Goal: Task Accomplishment & Management: Manage account settings

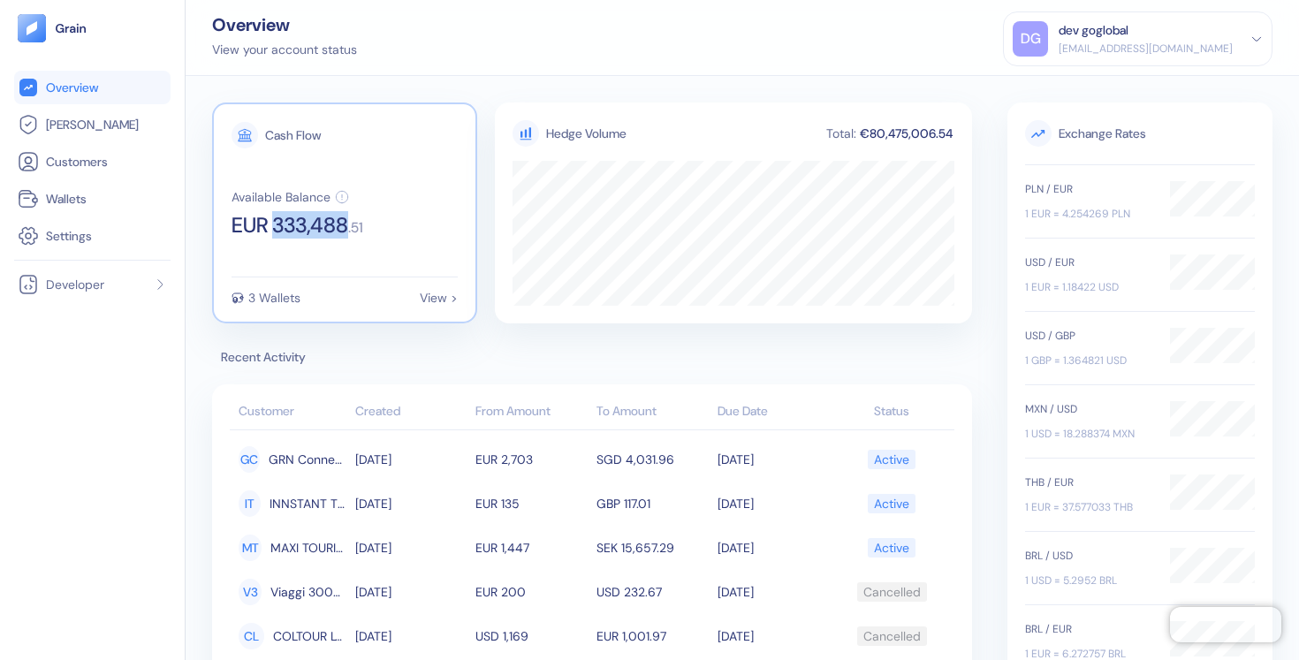
drag, startPoint x: 279, startPoint y: 227, endPoint x: 356, endPoint y: 236, distance: 77.4
click at [348, 236] on span "EUR 333,488" at bounding box center [290, 225] width 117 height 21
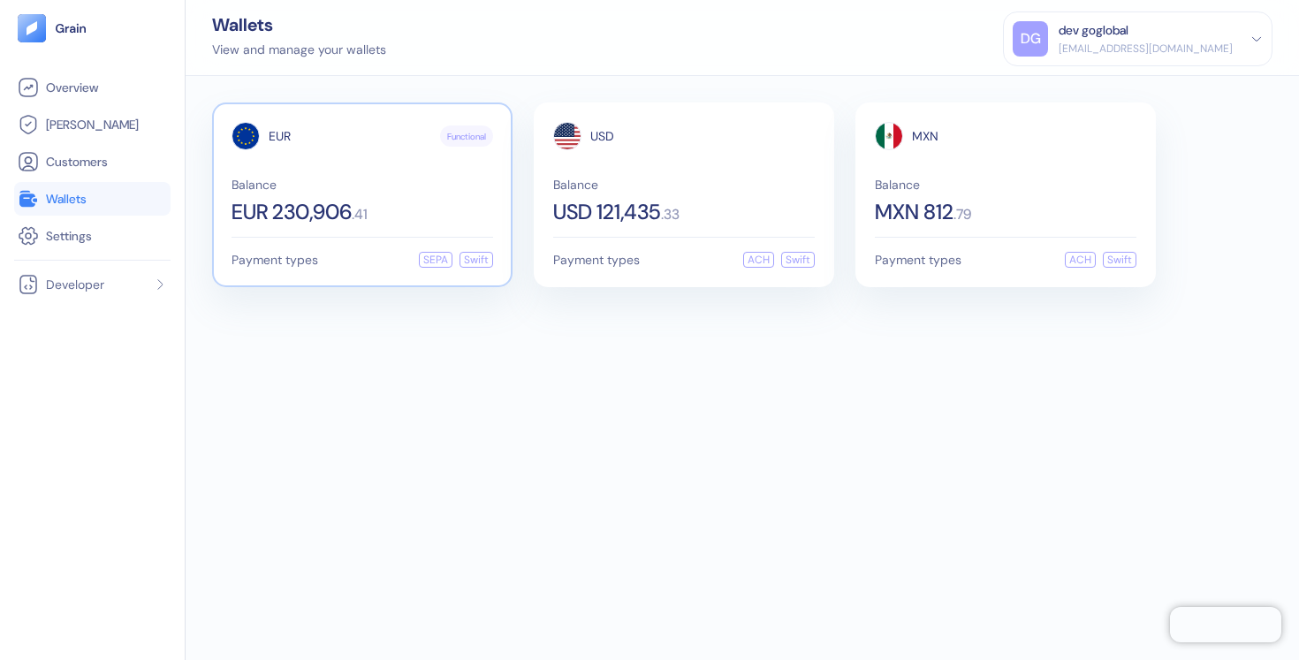
click at [369, 198] on div "Balance EUR 230,906 . 41" at bounding box center [363, 201] width 262 height 44
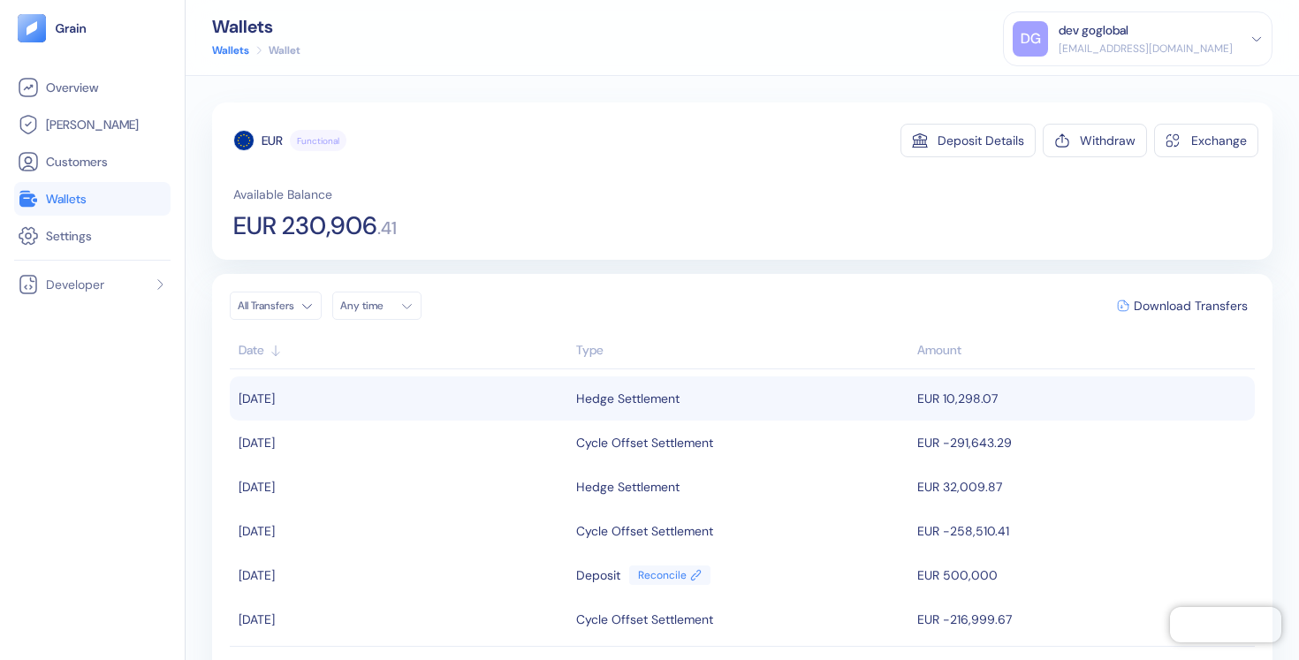
click at [897, 391] on div "Hedge Settlement" at bounding box center [742, 399] width 333 height 30
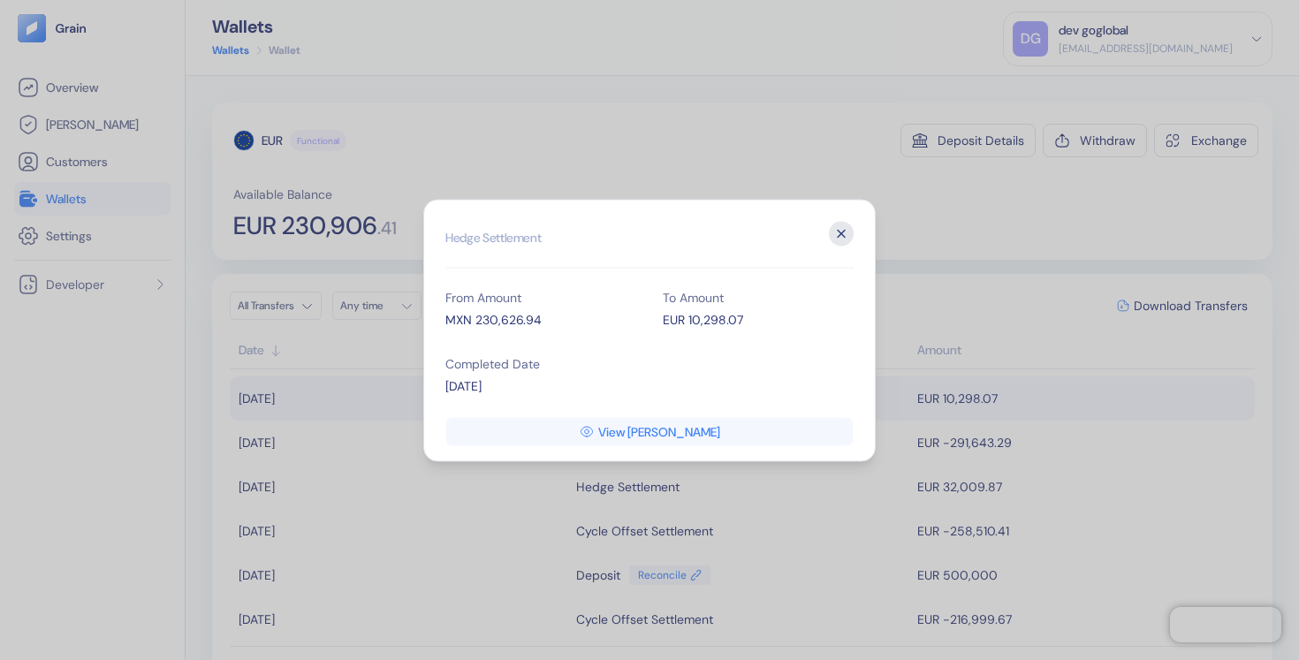
click at [843, 232] on icon "button" at bounding box center [841, 233] width 25 height 25
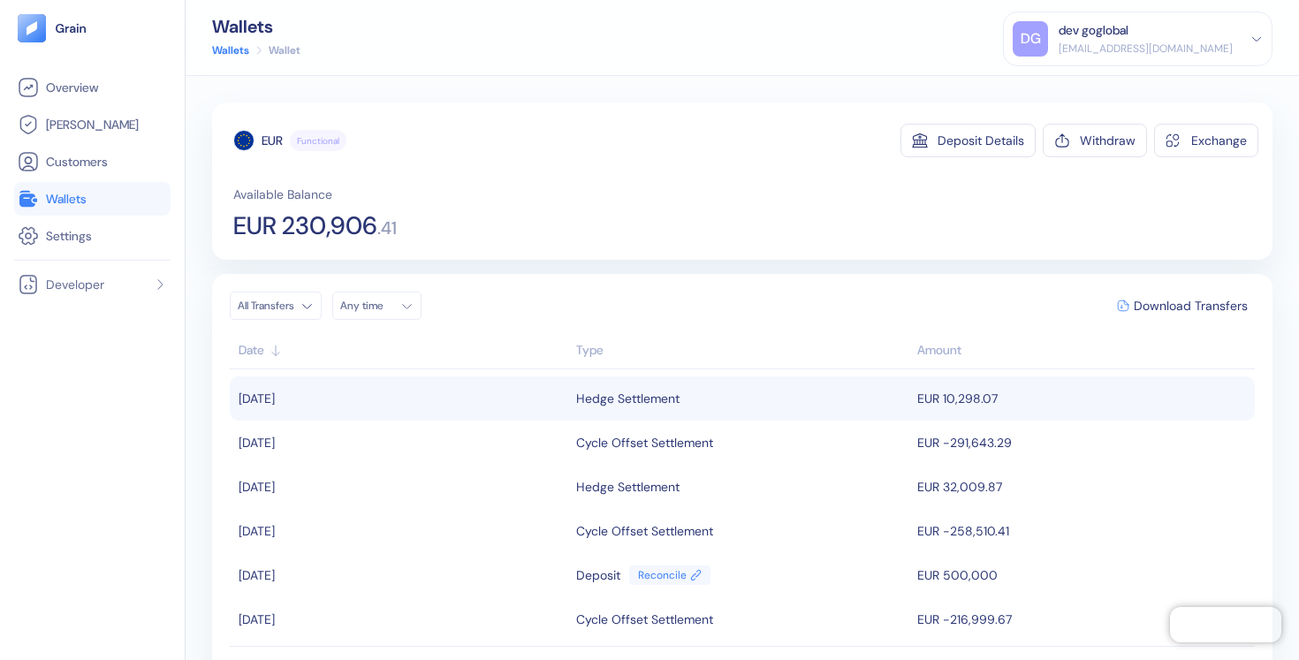
click at [94, 188] on link "Wallets" at bounding box center [92, 198] width 149 height 21
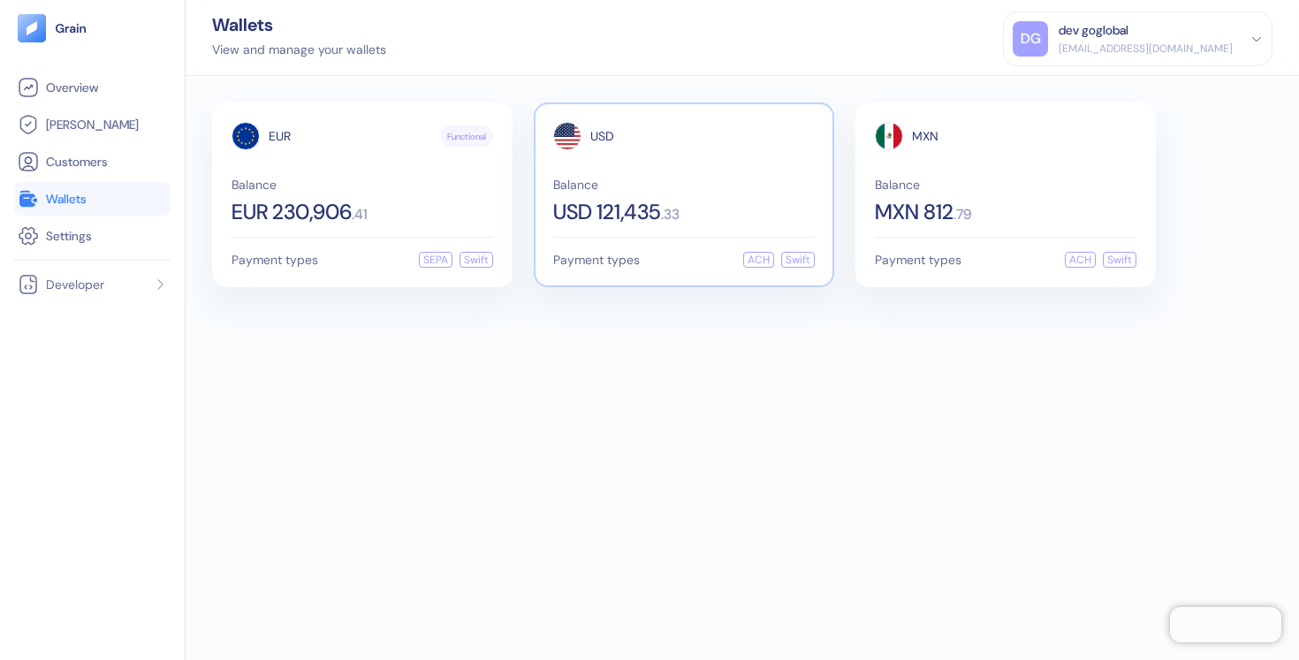
click at [739, 222] on div "USD 121,435 . 33" at bounding box center [684, 212] width 262 height 21
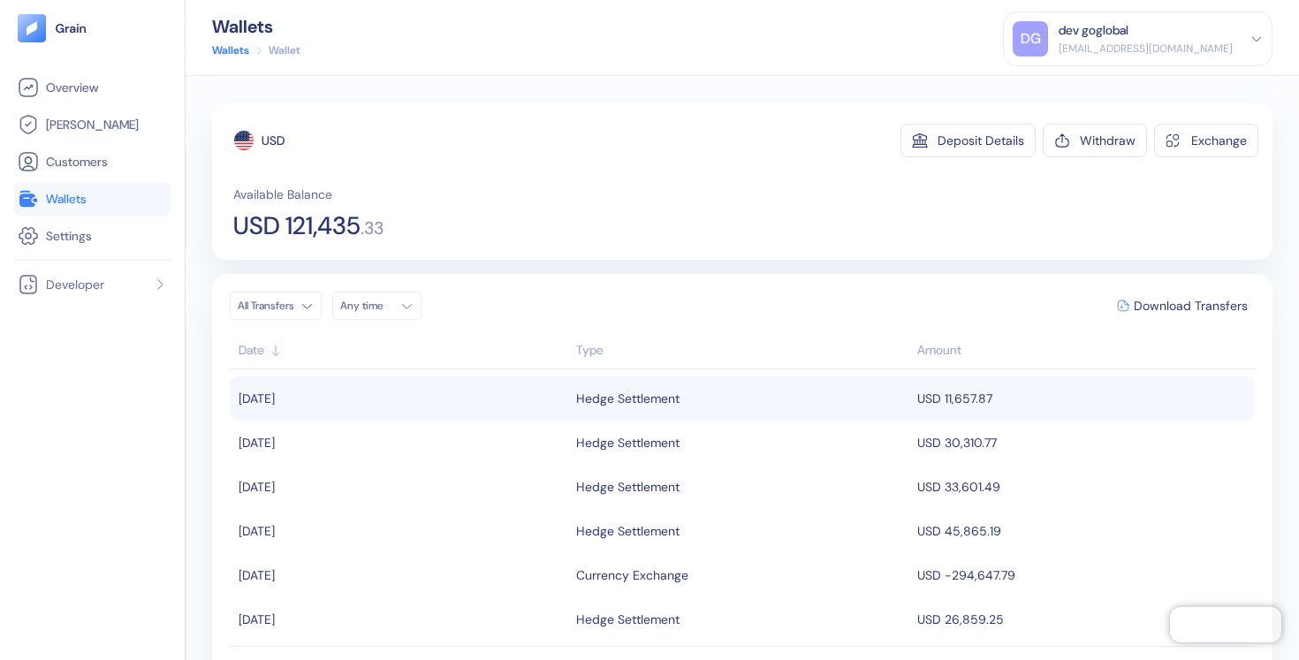
click at [960, 402] on td "USD 11,657.87" at bounding box center [1084, 399] width 342 height 44
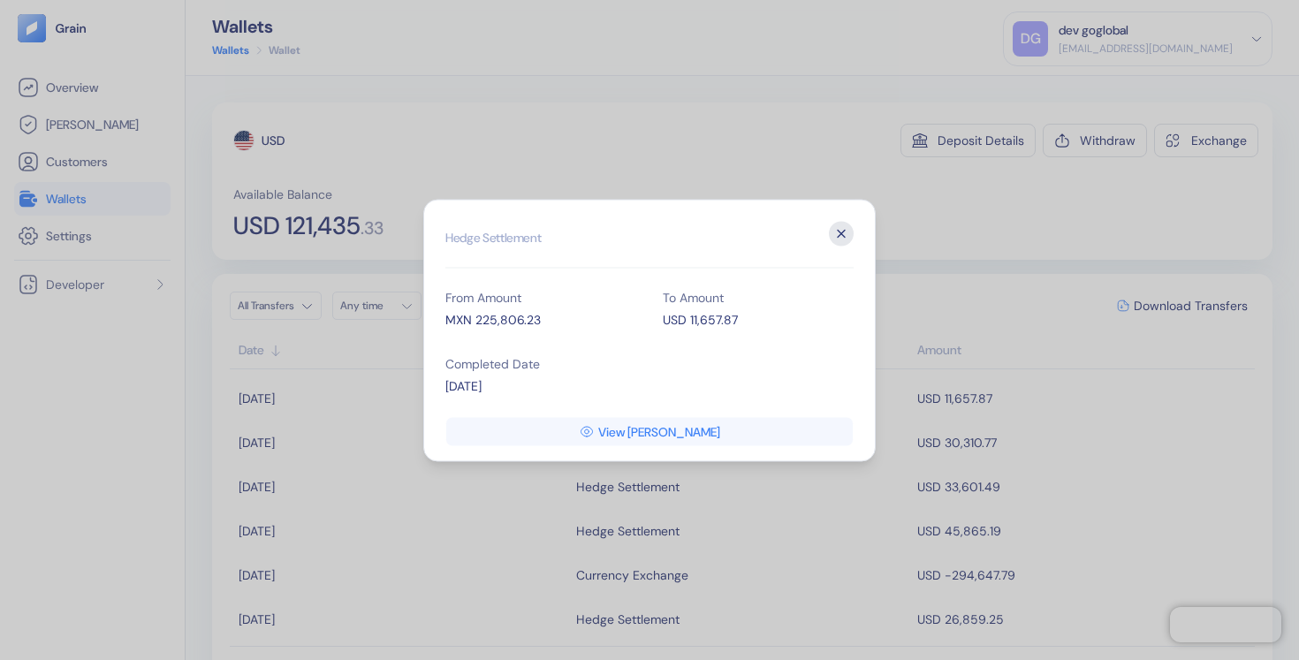
click at [842, 237] on icon "button" at bounding box center [841, 233] width 25 height 25
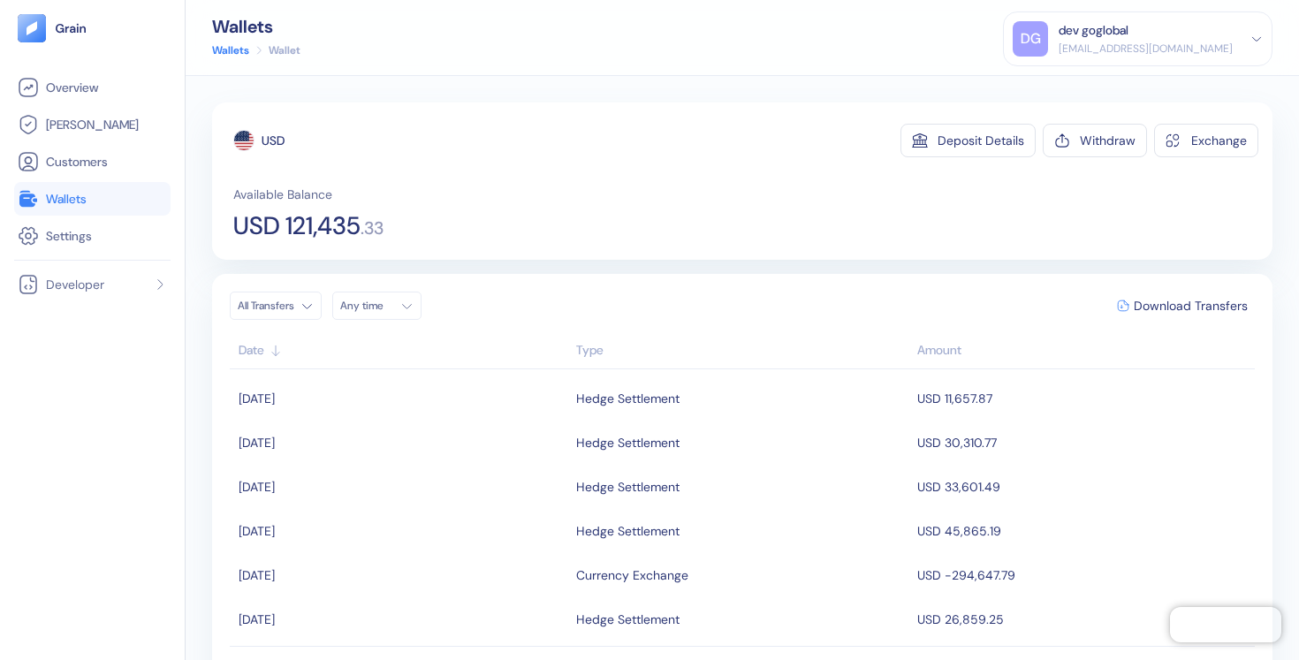
click at [80, 202] on span "Wallets" at bounding box center [66, 199] width 41 height 18
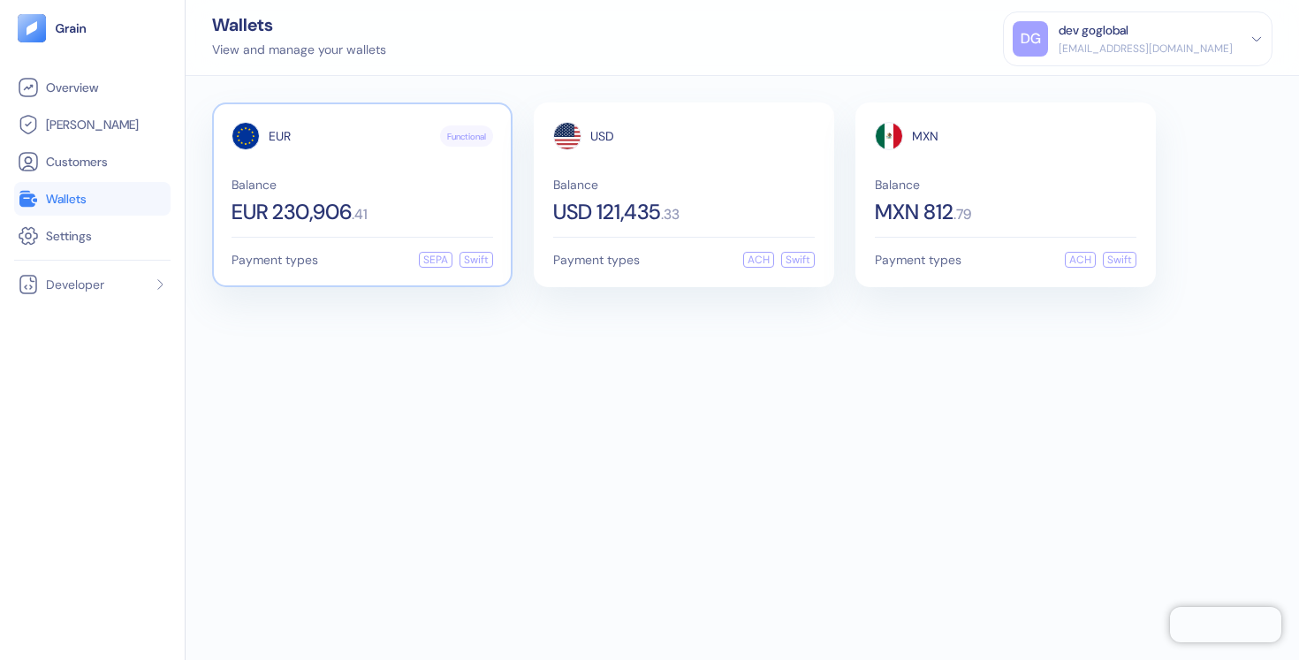
click at [330, 151] on div "EUR Functional Balance EUR 230,906 . 41" at bounding box center [363, 172] width 262 height 101
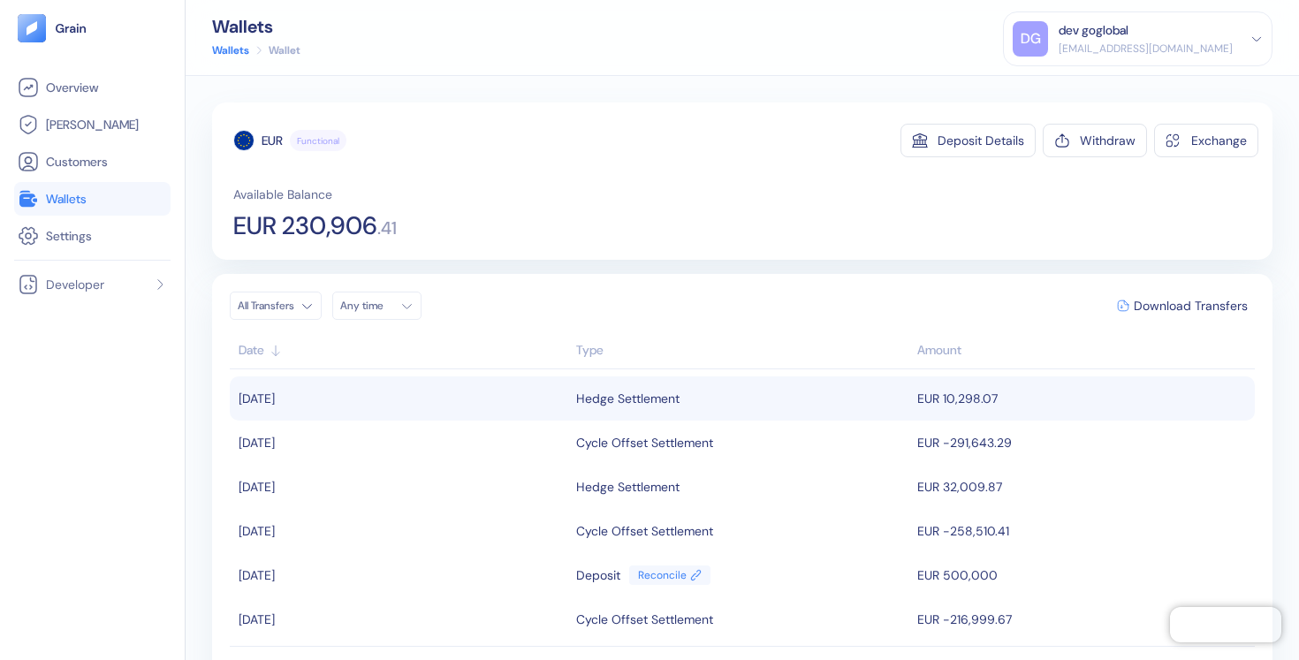
click at [802, 398] on div "Hedge Settlement" at bounding box center [742, 399] width 333 height 30
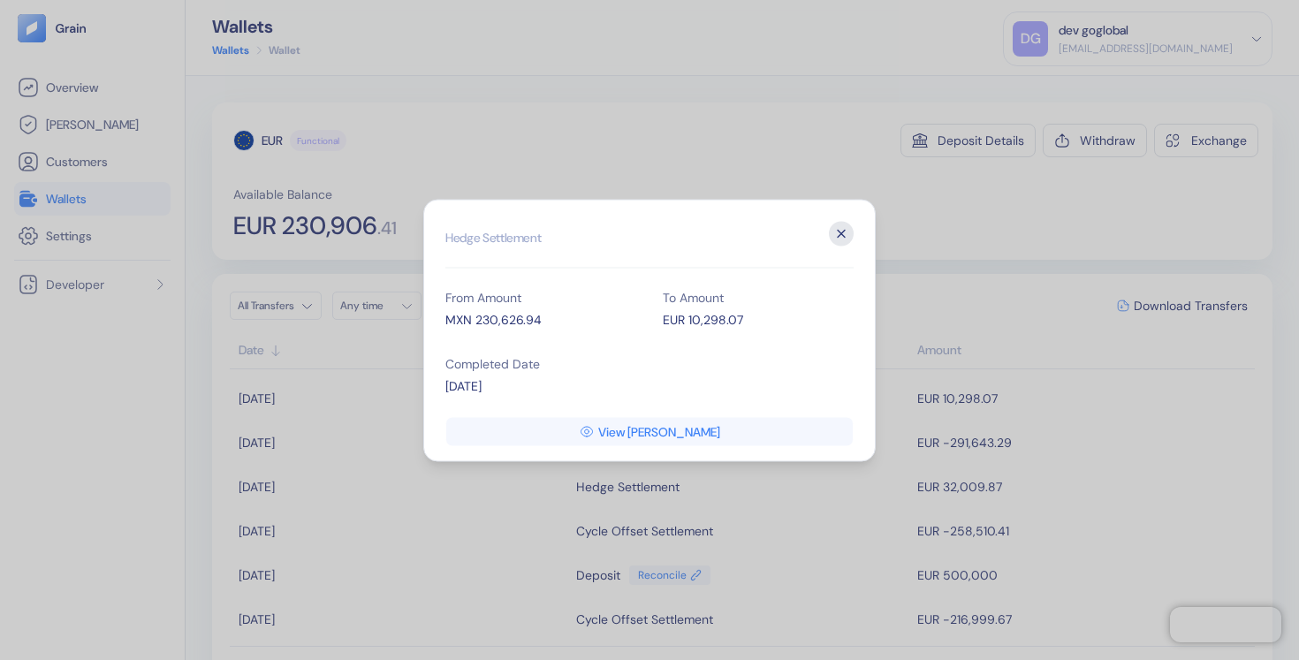
click at [841, 237] on icon "button" at bounding box center [841, 233] width 25 height 25
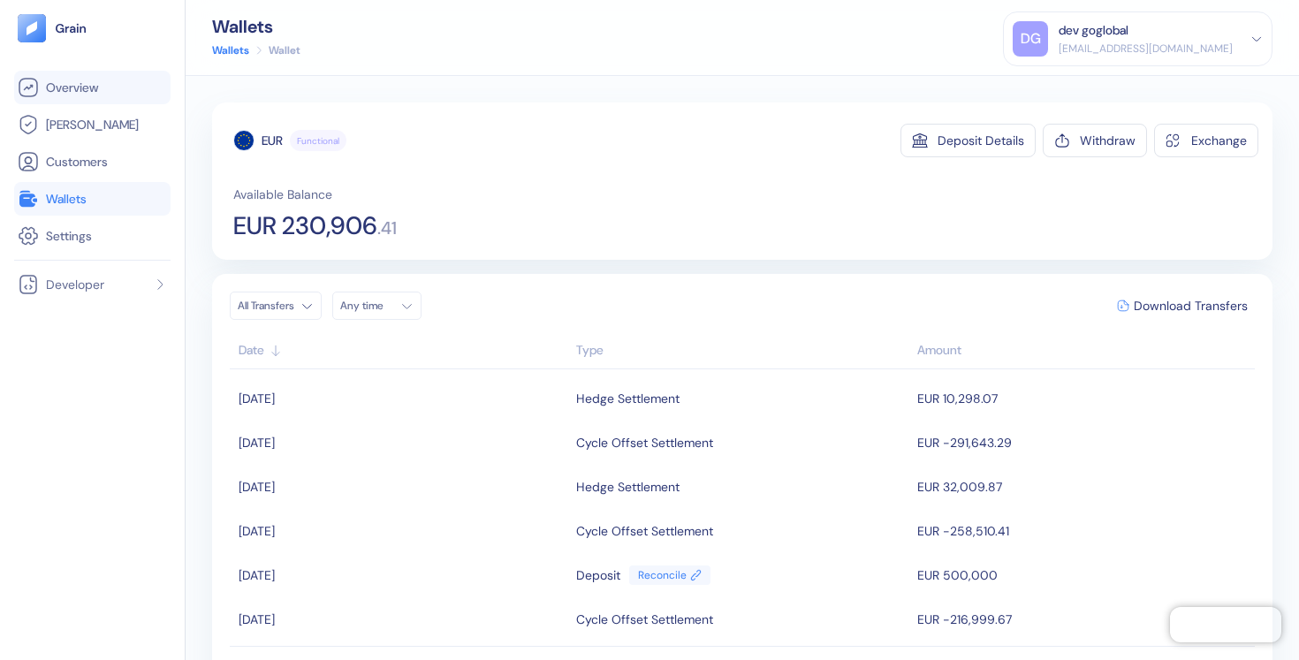
click at [86, 86] on span "Overview" at bounding box center [72, 88] width 52 height 18
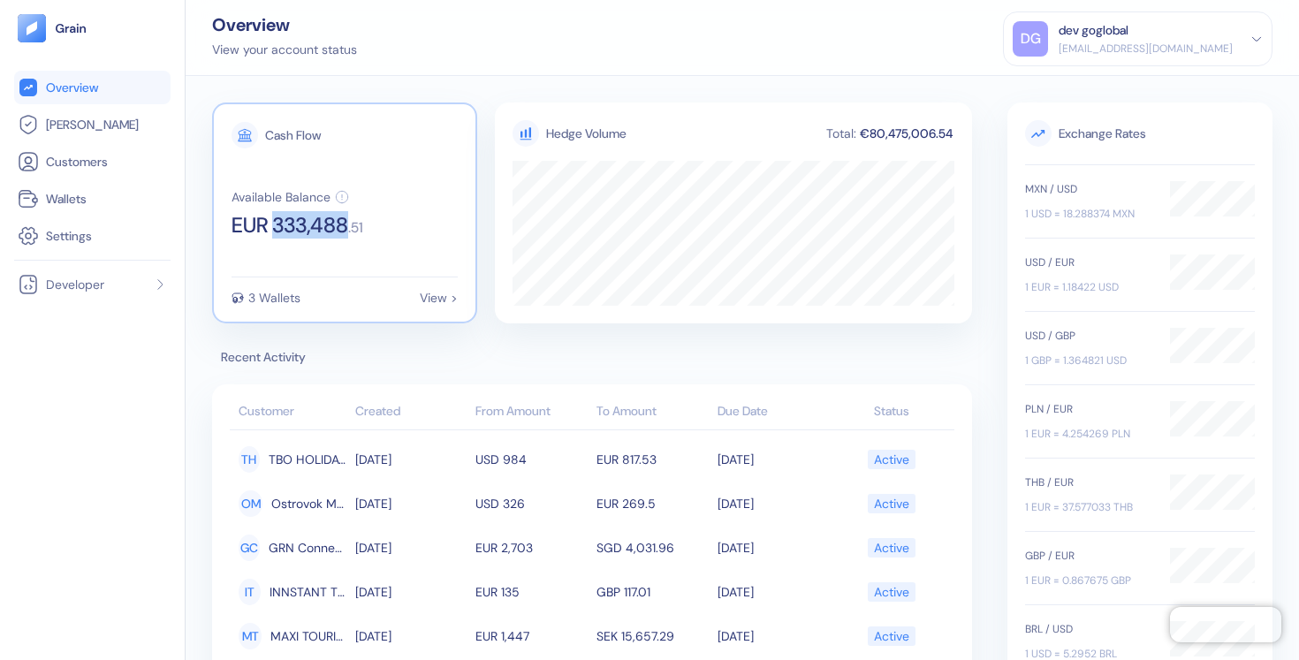
copy span "333,488"
drag, startPoint x: 279, startPoint y: 223, endPoint x: 354, endPoint y: 229, distance: 74.5
click at [348, 229] on span "EUR 333,488" at bounding box center [290, 225] width 117 height 21
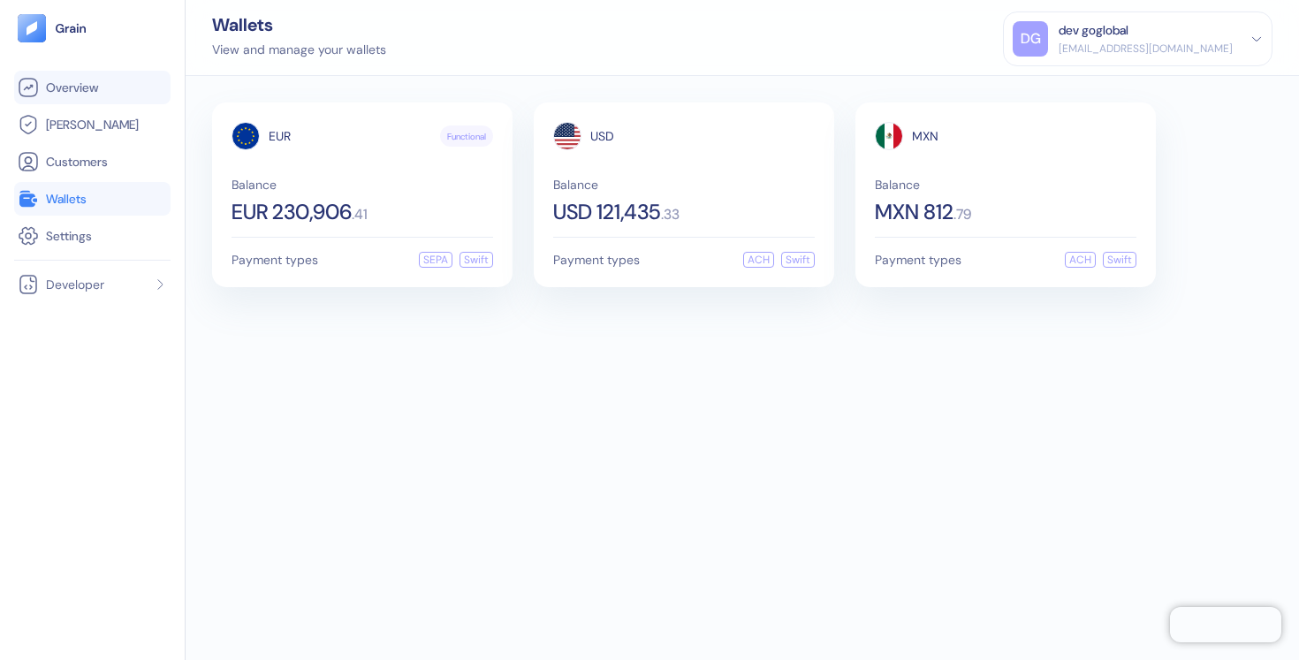
click at [161, 88] on link "Overview" at bounding box center [92, 87] width 149 height 21
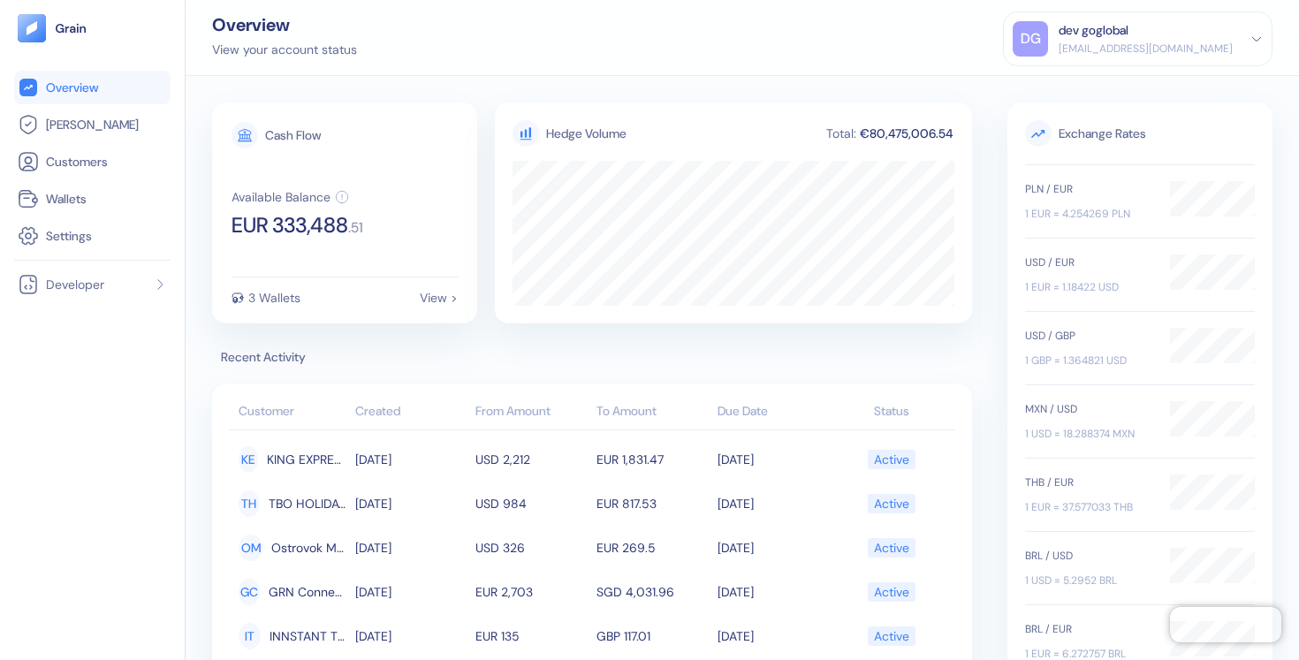
click at [1187, 44] on div "[EMAIL_ADDRESS][DOMAIN_NAME]" at bounding box center [1146, 49] width 174 height 16
click at [917, 10] on div "Overview View your account status DG dev goglobal [EMAIL_ADDRESS][DOMAIN_NAME] …" at bounding box center [743, 38] width 1114 height 76
click at [298, 313] on div "Cash Flow Available Balance EUR 333,488 . 51 3 Wallets View >" at bounding box center [344, 213] width 265 height 221
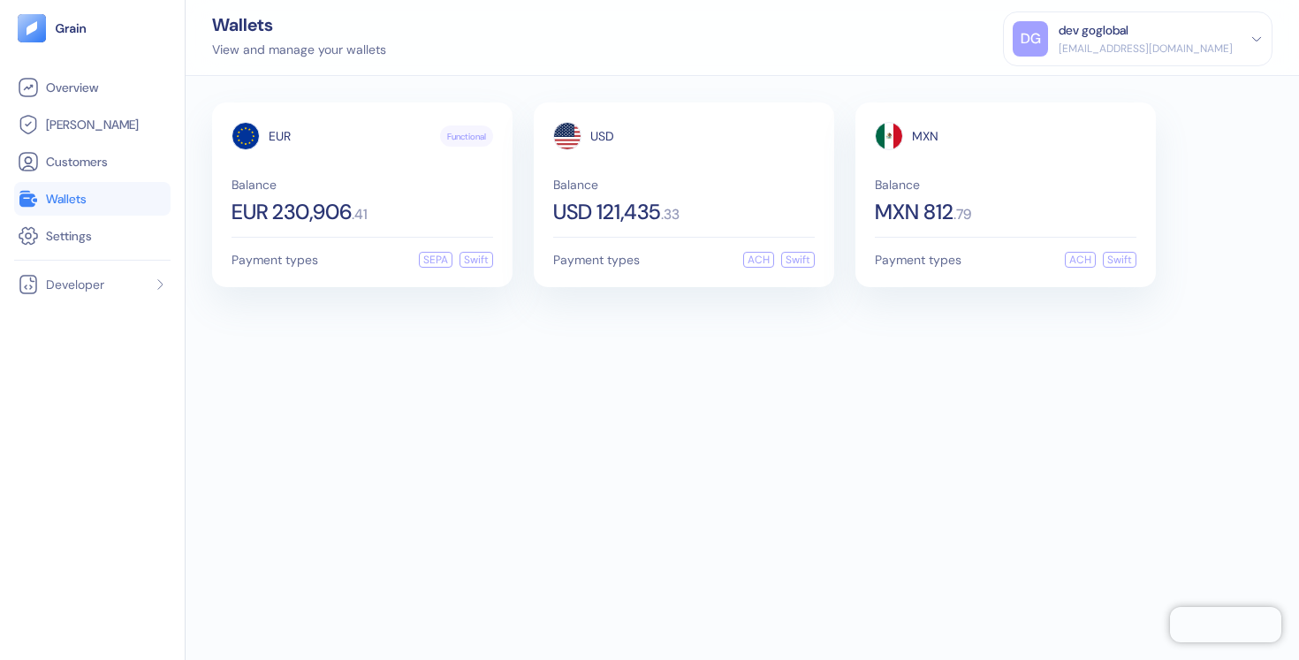
click at [1165, 42] on div "[EMAIL_ADDRESS][DOMAIN_NAME]" at bounding box center [1146, 49] width 174 height 16
click at [1085, 84] on div "Sign Out" at bounding box center [1060, 88] width 49 height 19
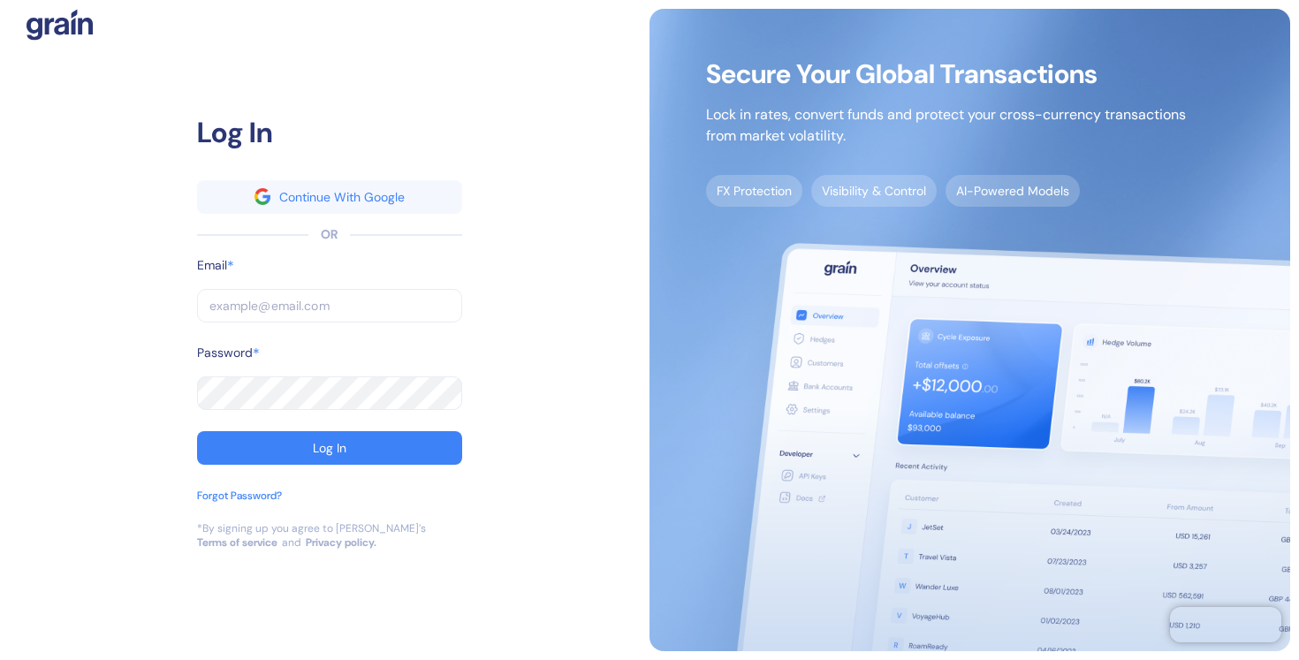
click at [364, 308] on input "text" at bounding box center [329, 306] width 265 height 34
type input "[EMAIL_ADDRESS][DOMAIN_NAME]"
